Goal: Transaction & Acquisition: Purchase product/service

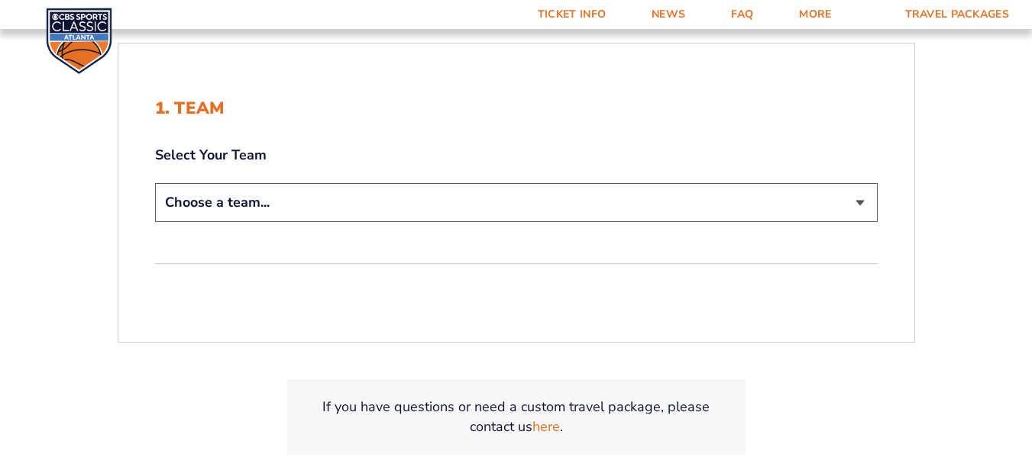
scroll to position [305, 0]
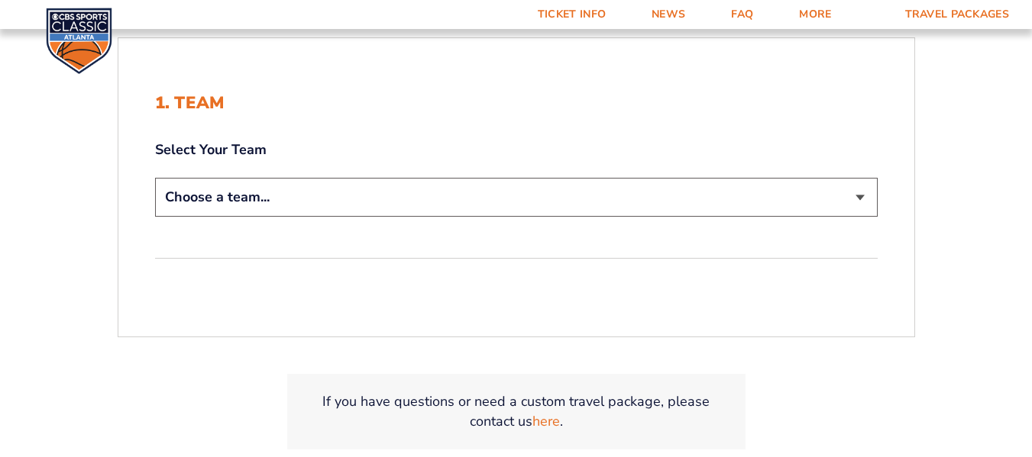
click at [857, 196] on select "Choose a team... [US_STATE] Wildcats [US_STATE] State Buckeyes [US_STATE] Tar H…" at bounding box center [516, 197] width 722 height 39
select select "12756"
click at [155, 178] on select "Choose a team... [US_STATE] Wildcats [US_STATE] State Buckeyes [US_STATE] Tar H…" at bounding box center [516, 197] width 722 height 39
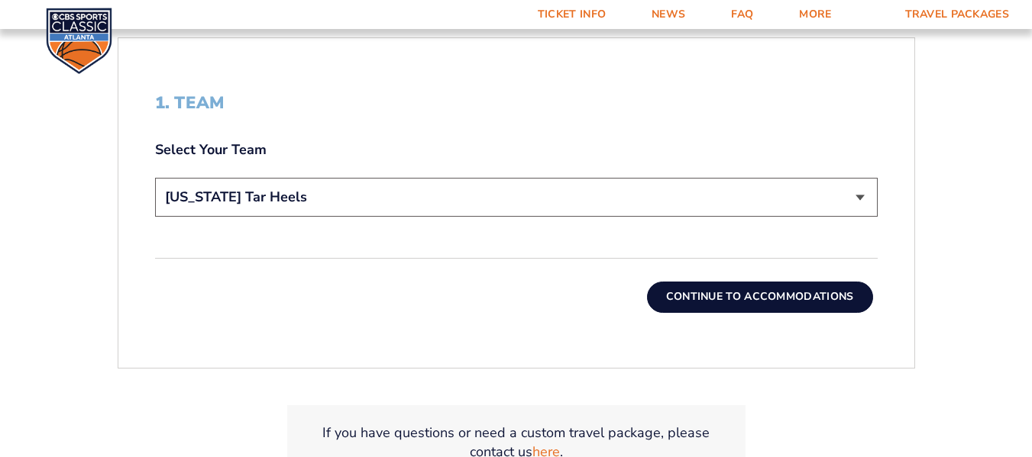
click at [723, 299] on button "Continue To Accommodations" at bounding box center [760, 297] width 226 height 31
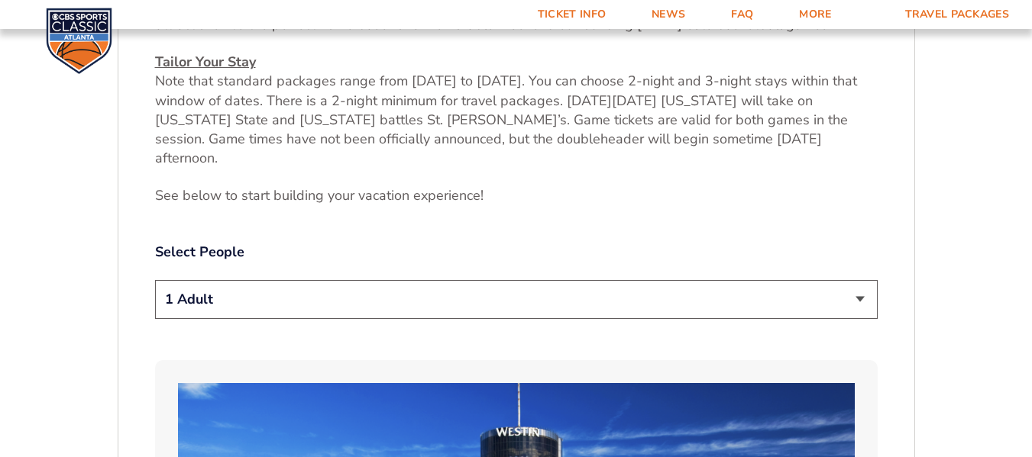
scroll to position [674, 0]
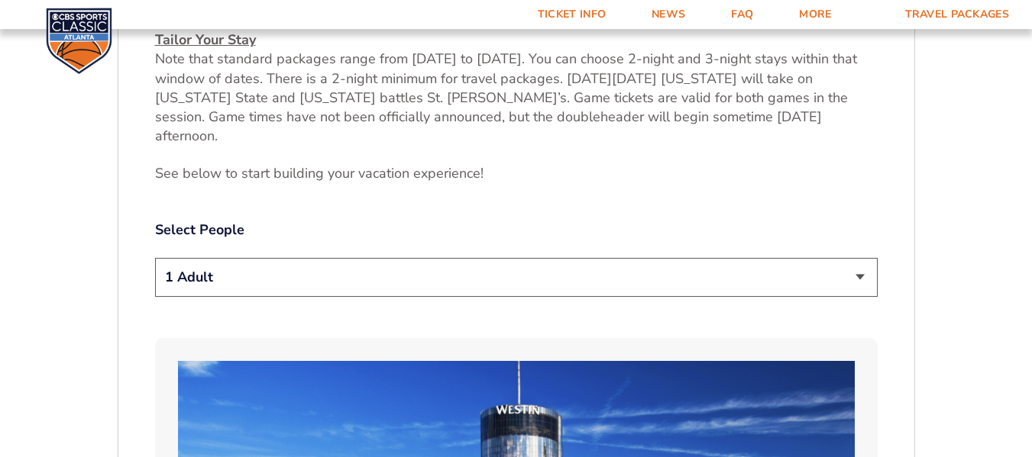
click at [867, 261] on select "1 Adult 2 Adults 3 Adults 4 Adults 2 Adults + 1 Child 2 Adults + 2 Children 2 A…" at bounding box center [516, 277] width 722 height 39
click at [155, 258] on select "1 Adult 2 Adults 3 Adults 4 Adults 2 Adults + 1 Child 2 Adults + 2 Children 2 A…" at bounding box center [516, 277] width 722 height 39
click at [862, 262] on select "1 Adult 2 Adults 3 Adults 4 Adults 2 Adults + 1 Child 2 Adults + 2 Children 2 A…" at bounding box center [516, 277] width 722 height 39
select select "2 Adults + 2 Children"
click at [155, 258] on select "1 Adult 2 Adults 3 Adults 4 Adults 2 Adults + 1 Child 2 Adults + 2 Children 2 A…" at bounding box center [516, 277] width 722 height 39
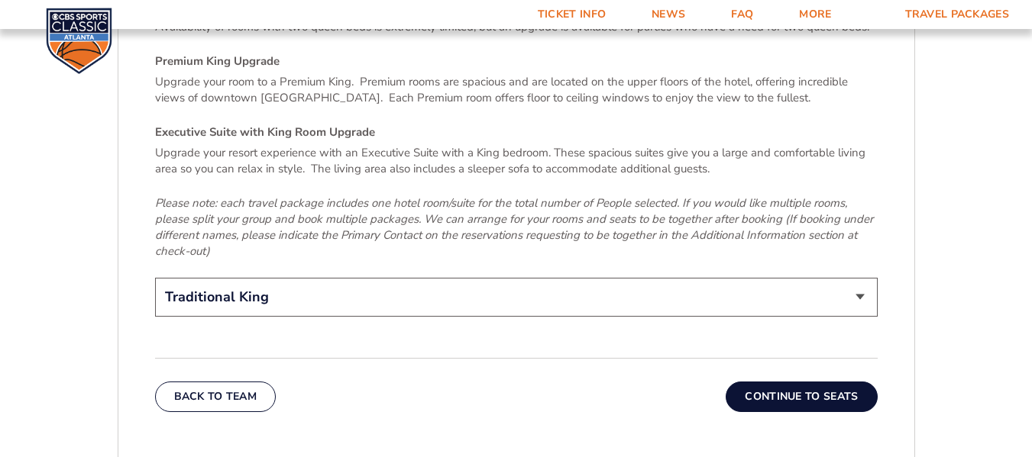
scroll to position [2354, 0]
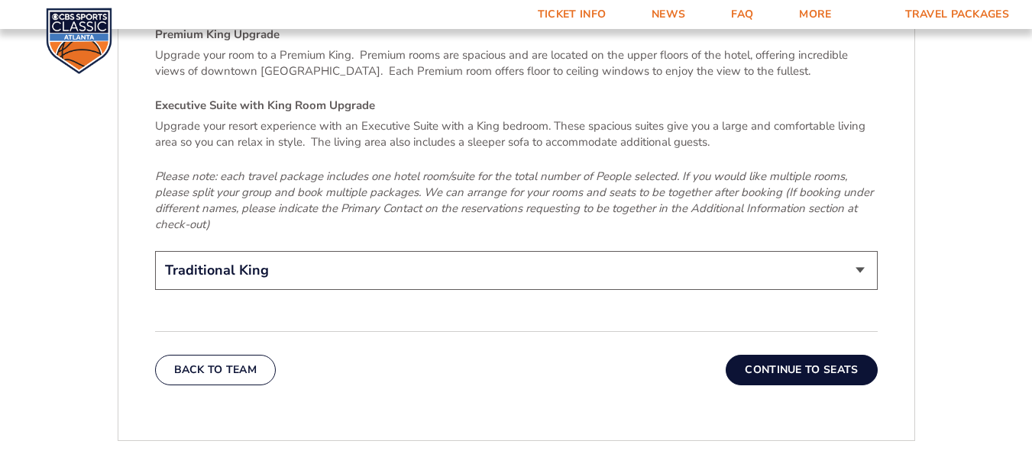
click at [861, 251] on select "Traditional King Traditional with 2 Queen Beds Upgrade (+$95 per night) Premium…" at bounding box center [516, 270] width 722 height 39
select select "Traditional with 2 Queen Beds Upgrade"
click at [155, 251] on select "Traditional King Traditional with 2 Queen Beds Upgrade (+$95 per night) Premium…" at bounding box center [516, 270] width 722 height 39
click at [785, 355] on button "Continue To Seats" at bounding box center [800, 370] width 151 height 31
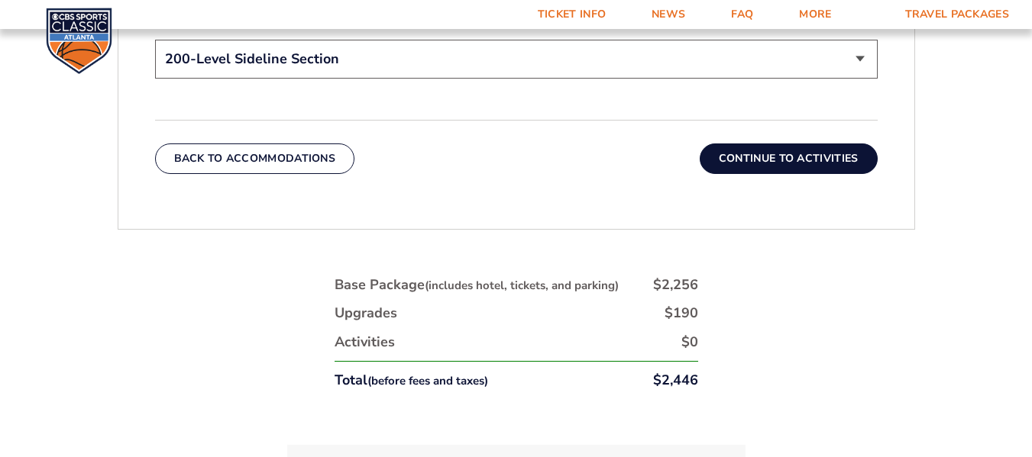
scroll to position [827, 0]
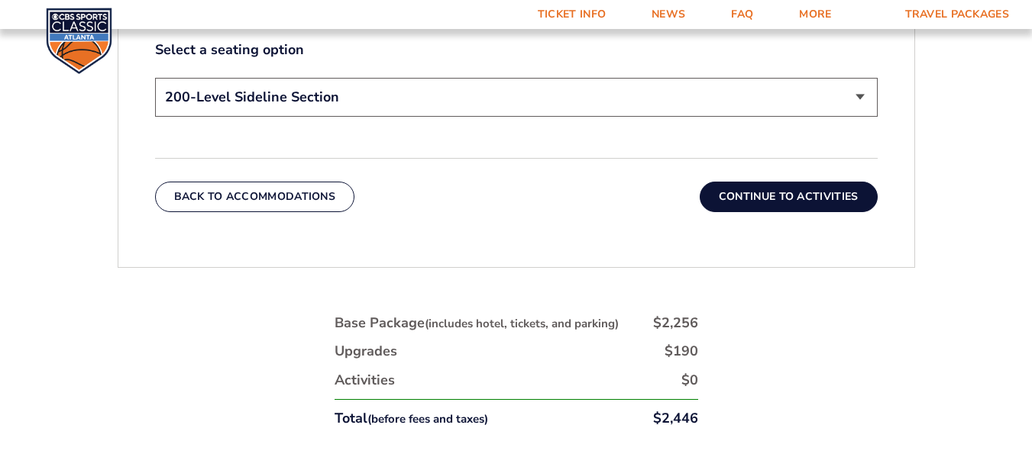
click at [848, 201] on button "Continue To Activities" at bounding box center [788, 197] width 178 height 31
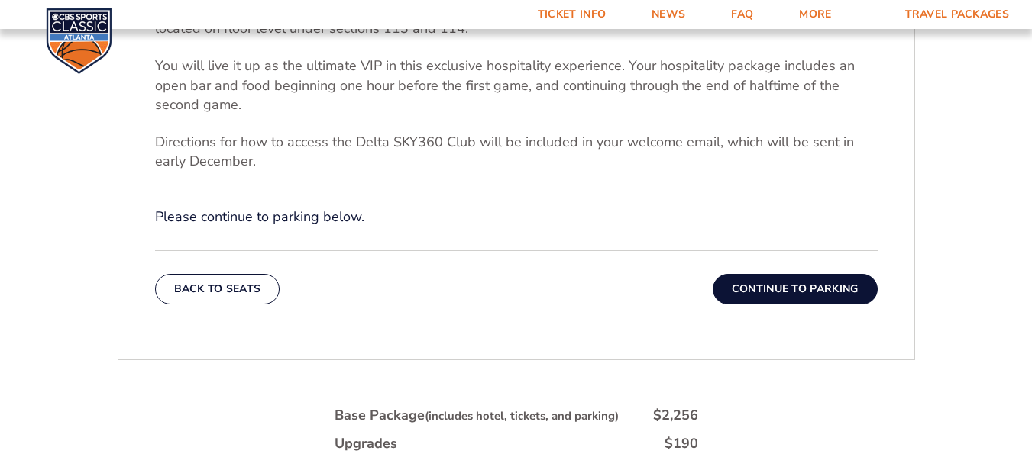
scroll to position [445, 0]
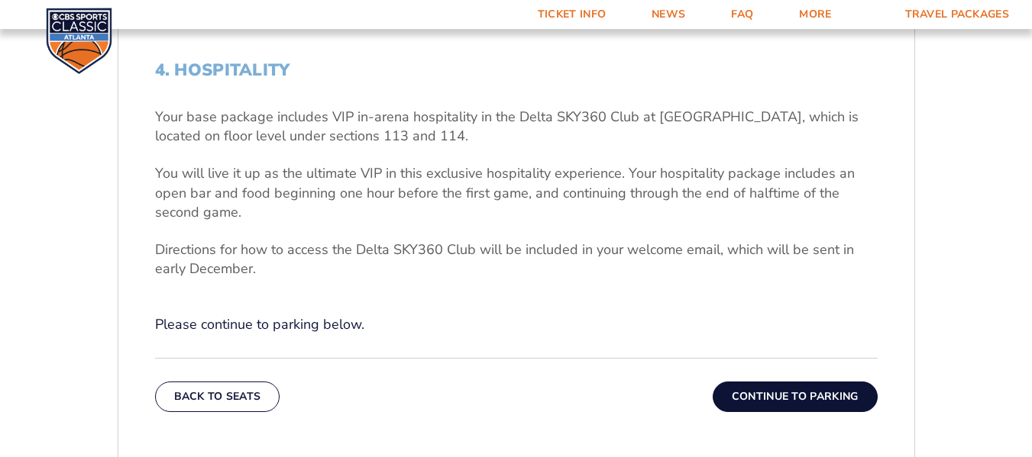
click at [852, 389] on button "Continue To Parking" at bounding box center [794, 397] width 165 height 31
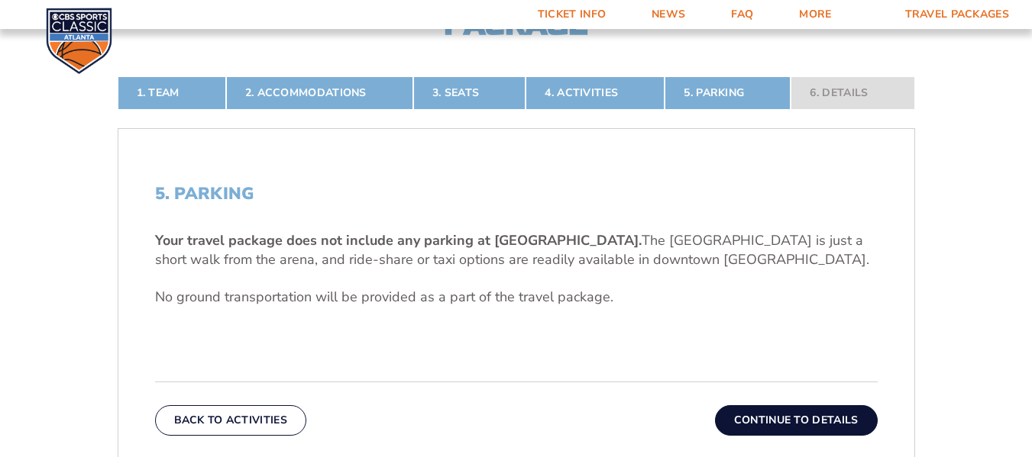
scroll to position [369, 0]
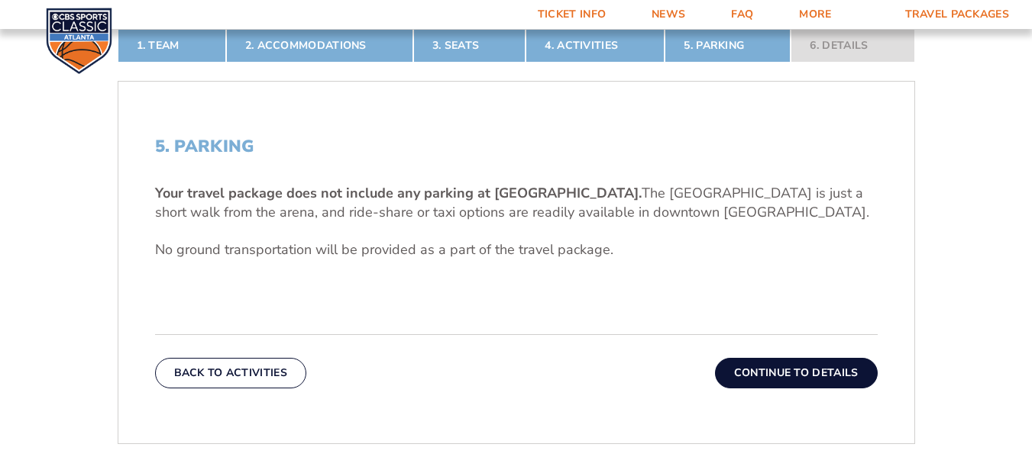
click at [815, 368] on button "Continue To Details" at bounding box center [796, 373] width 163 height 31
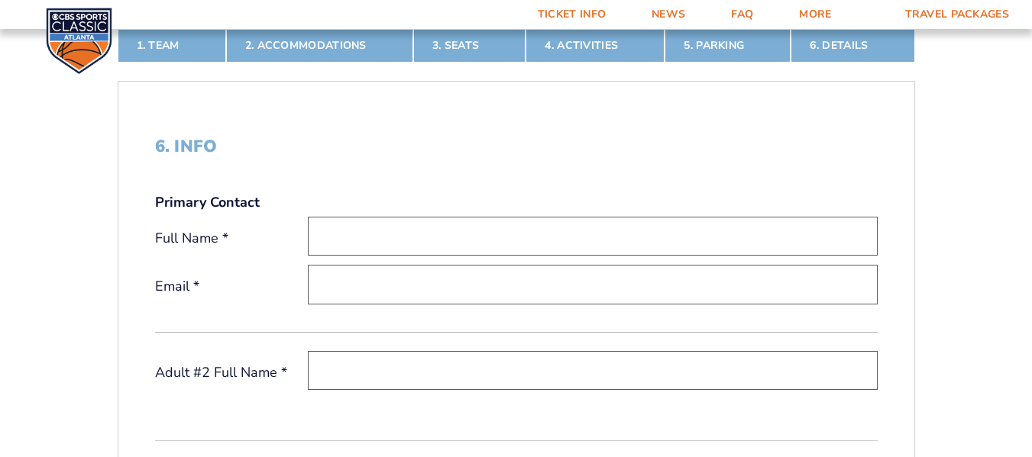
click at [597, 236] on input "text" at bounding box center [593, 236] width 570 height 39
type input "Randall Keith"
type input "rkeds33@gmail.com"
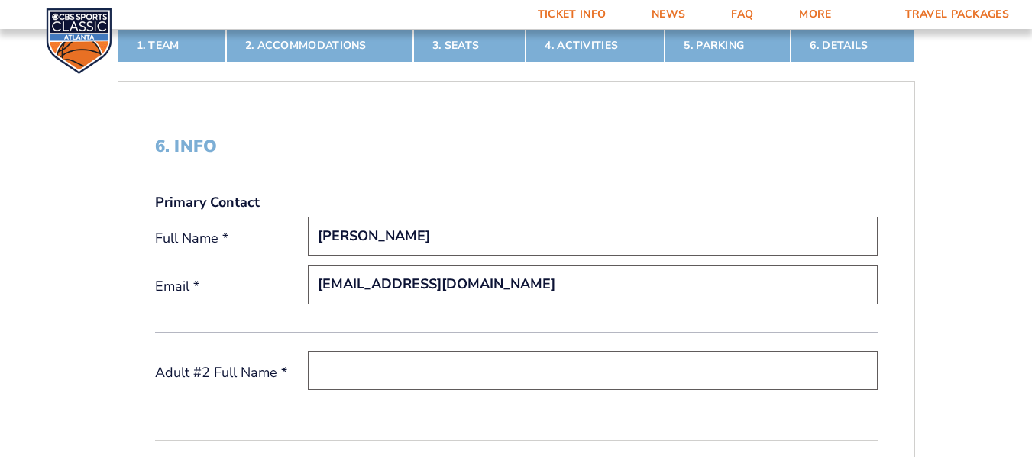
click at [480, 364] on input "text" at bounding box center [593, 370] width 570 height 39
click at [370, 373] on input "Randall Keith" at bounding box center [593, 370] width 570 height 39
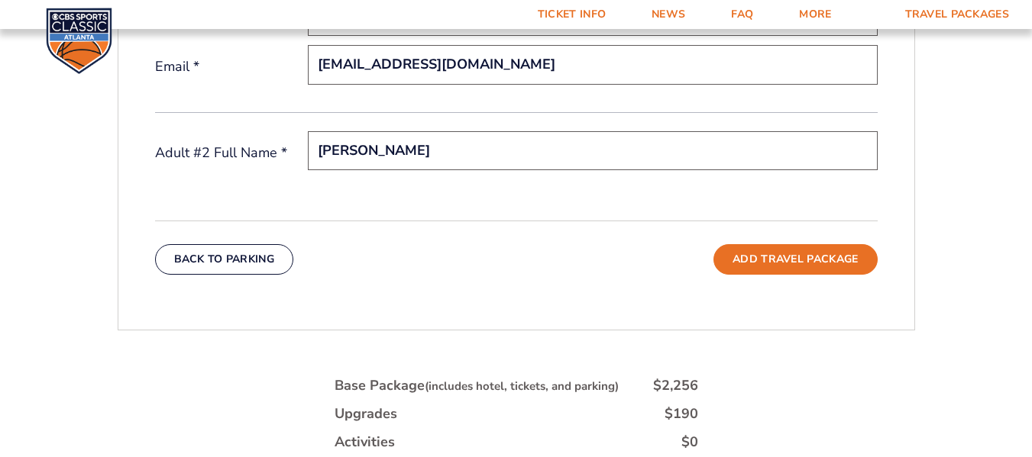
scroll to position [598, 0]
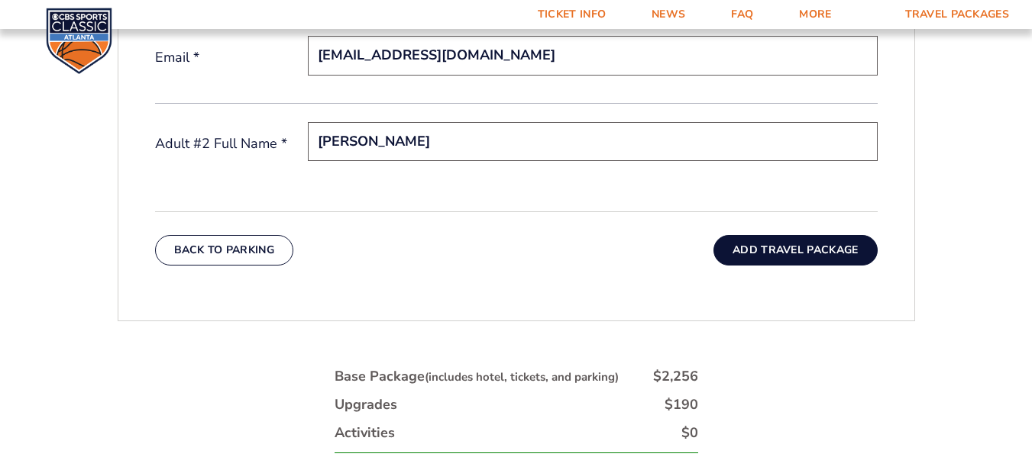
type input "Megan Keith"
click at [848, 258] on button "Add Travel Package" at bounding box center [794, 250] width 163 height 31
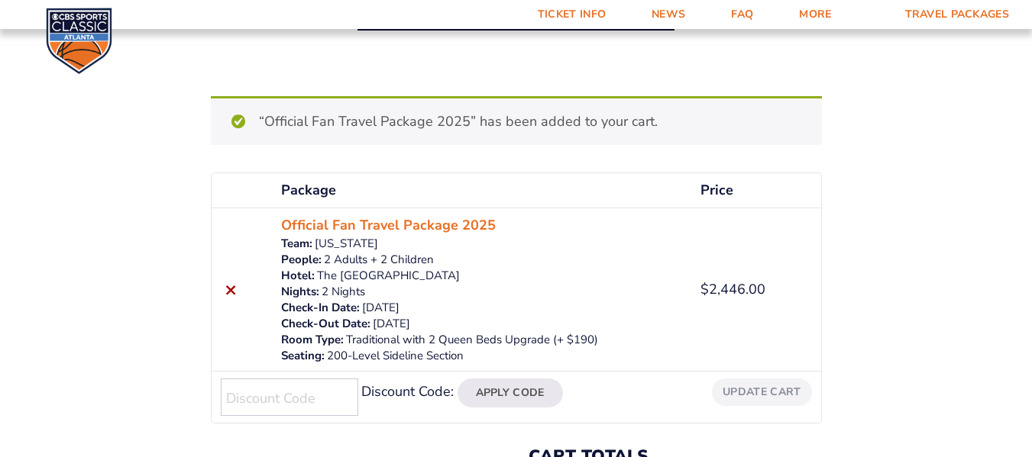
scroll to position [212, 0]
